Goal: Task Accomplishment & Management: Use online tool/utility

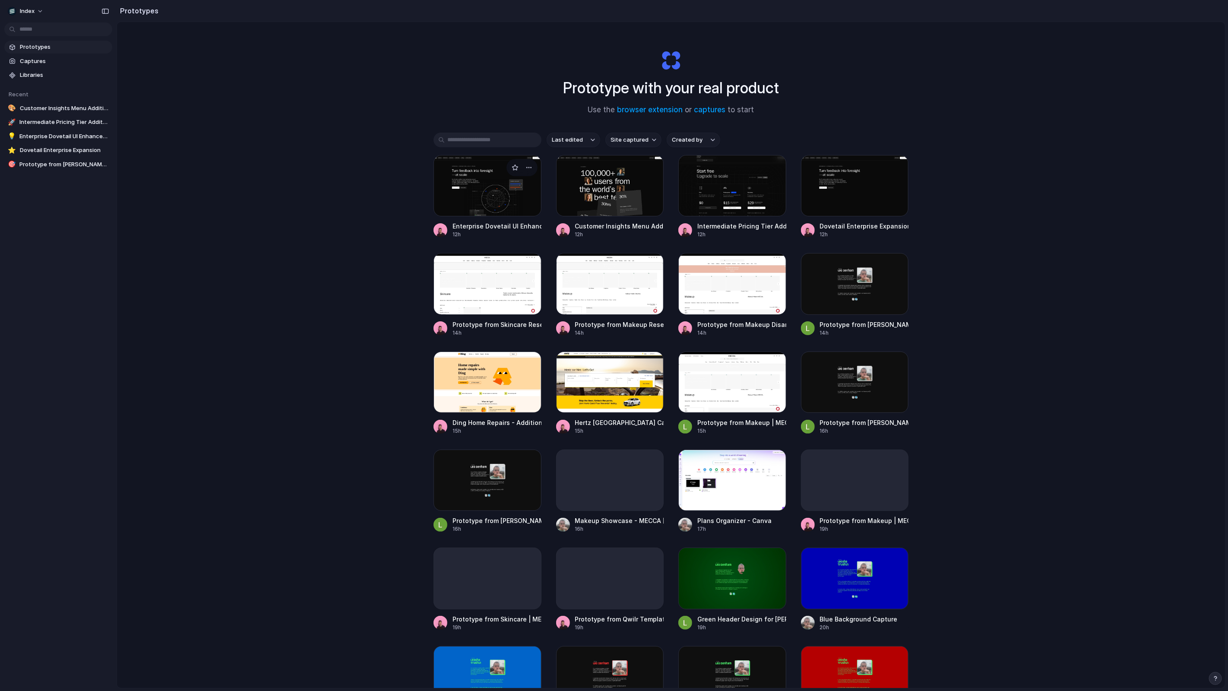
click at [481, 183] on div at bounding box center [487, 185] width 108 height 61
